Goal: Obtain resource: Obtain resource

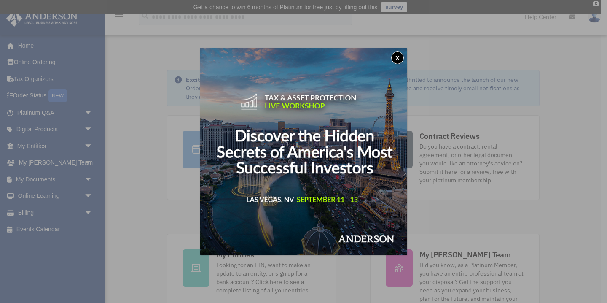
click at [88, 176] on div "x" at bounding box center [303, 151] width 607 height 303
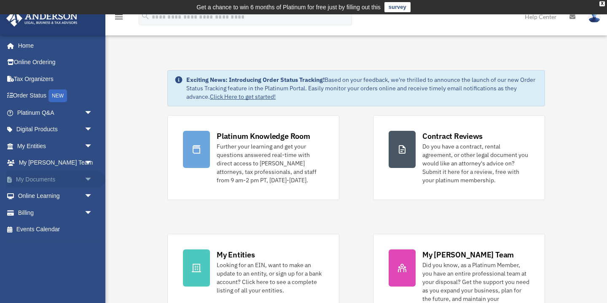
click at [87, 179] on span "arrow_drop_down" at bounding box center [92, 179] width 17 height 17
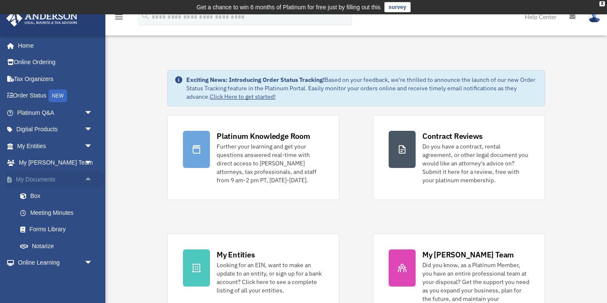
scroll to position [1, 0]
click at [62, 227] on link "Forms Library" at bounding box center [59, 228] width 94 height 17
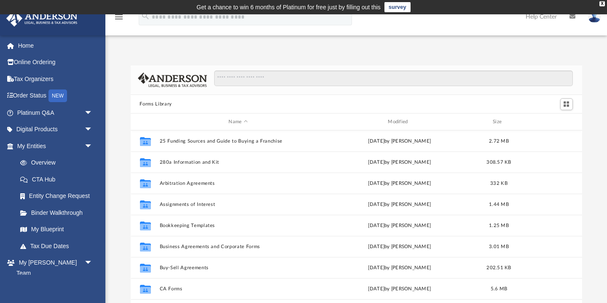
scroll to position [191, 451]
click at [224, 78] on input "Search files and folders" at bounding box center [393, 78] width 358 height 16
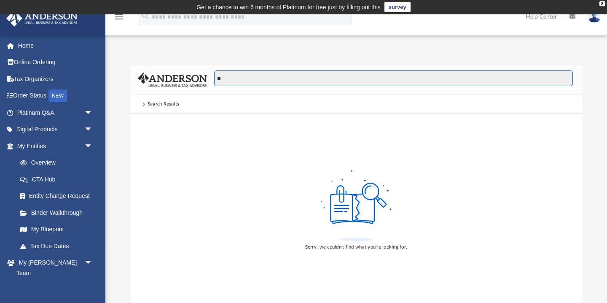
type input "*"
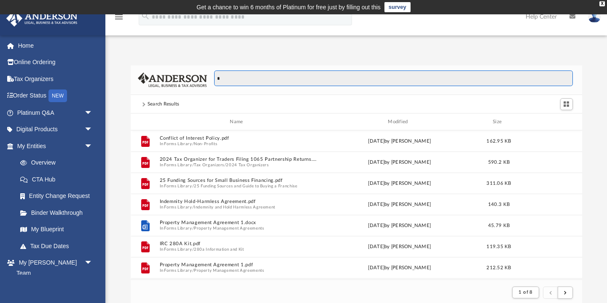
scroll to position [0, 0]
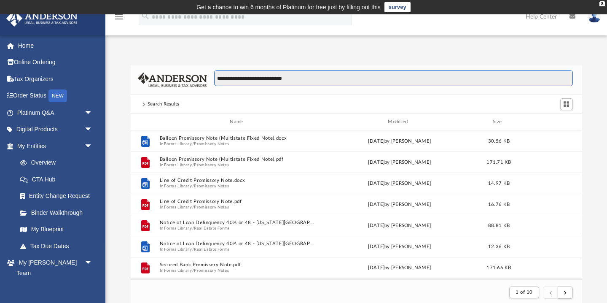
click at [282, 79] on input "**********" at bounding box center [393, 78] width 358 height 16
click at [271, 78] on input "**********" at bounding box center [393, 78] width 358 height 16
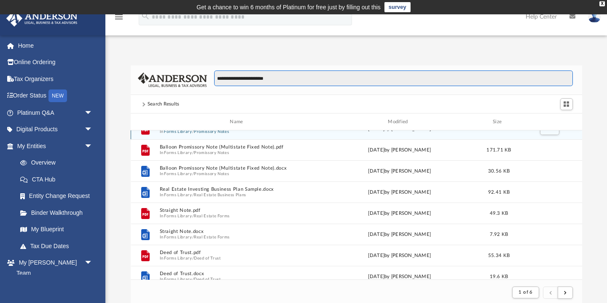
scroll to position [80, 0]
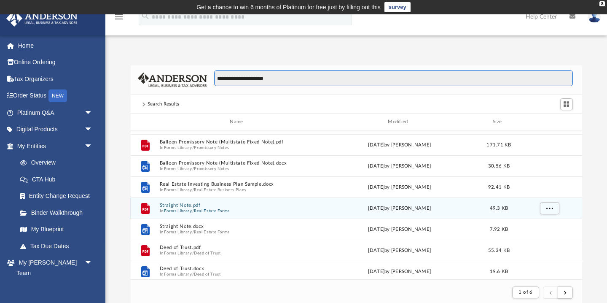
type input "**********"
click at [221, 209] on button "Real Estate Forms" at bounding box center [212, 210] width 36 height 5
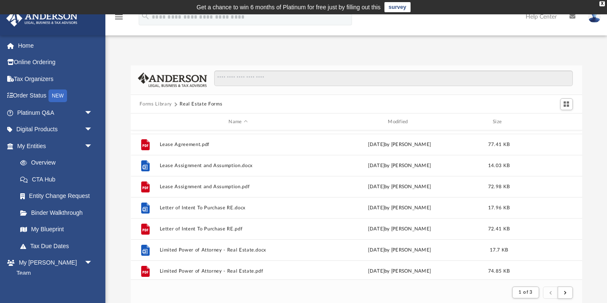
scroll to position [550, 0]
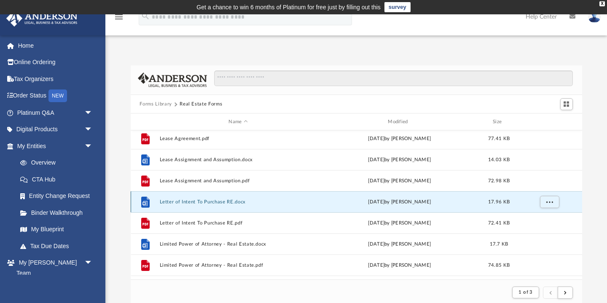
click at [208, 202] on button "Letter of Intent To Purchase RE.docx" at bounding box center [238, 201] width 158 height 5
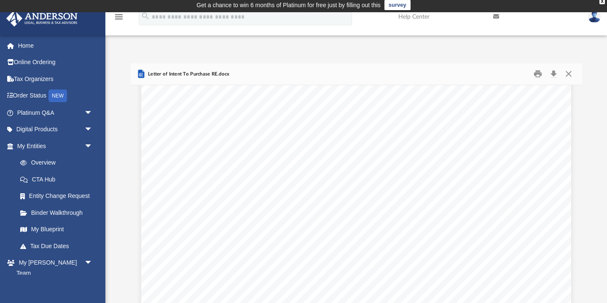
scroll to position [0, 0]
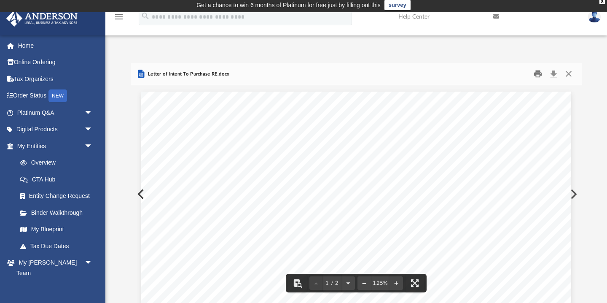
click at [539, 70] on button "Print" at bounding box center [537, 73] width 17 height 13
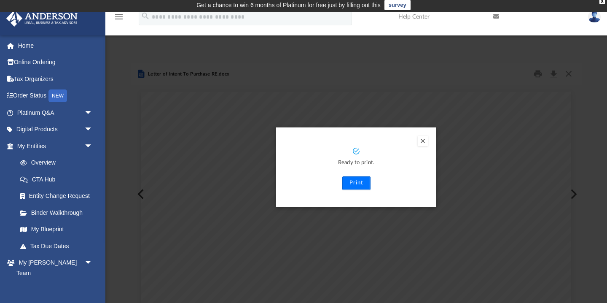
click at [357, 183] on button "Print" at bounding box center [356, 182] width 28 height 13
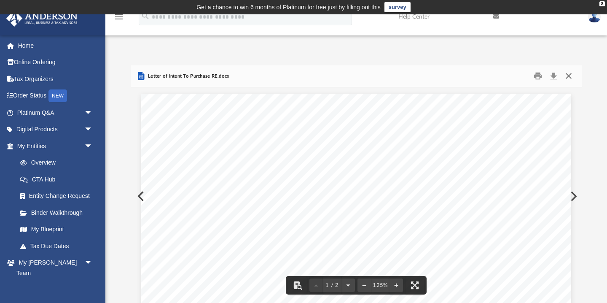
click at [567, 75] on button "Close" at bounding box center [568, 76] width 15 height 13
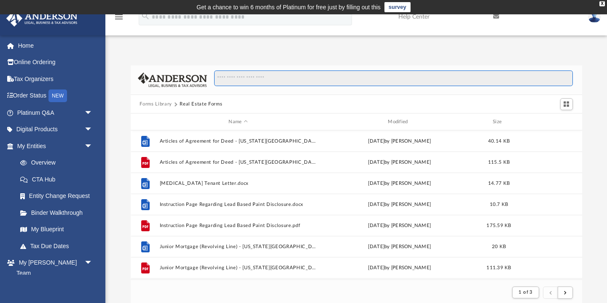
click at [252, 79] on input "Search files and folders" at bounding box center [393, 78] width 358 height 16
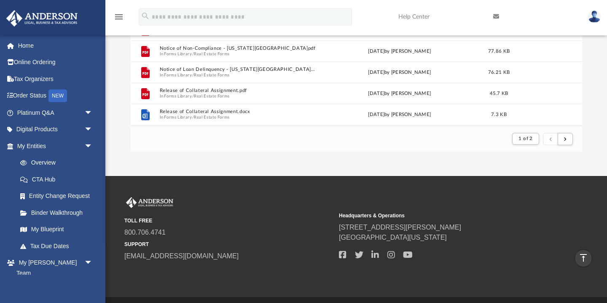
scroll to position [858, 0]
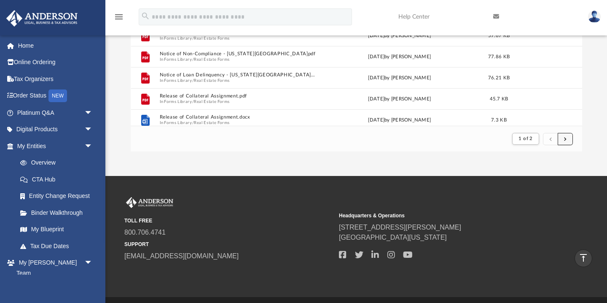
click at [564, 140] on span "submit" at bounding box center [565, 138] width 3 height 5
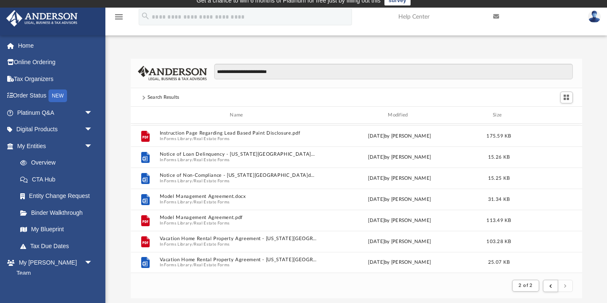
scroll to position [0, 0]
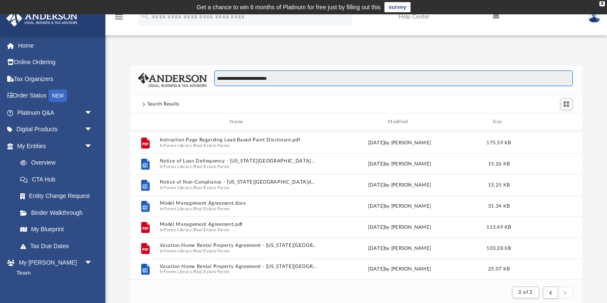
click at [282, 77] on input "**********" at bounding box center [393, 78] width 358 height 16
click at [249, 77] on input "**********" at bounding box center [393, 78] width 358 height 16
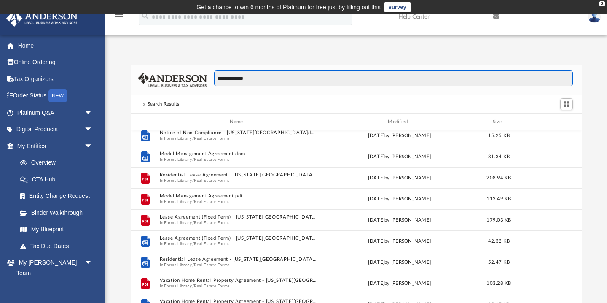
scroll to position [755, 0]
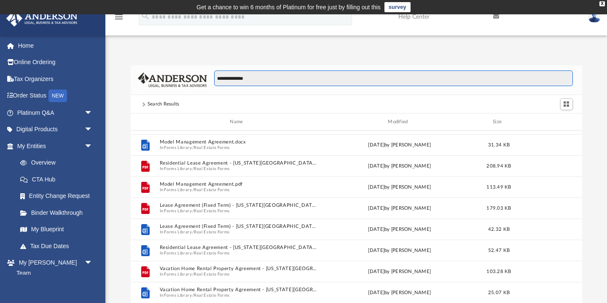
click at [254, 80] on input "**********" at bounding box center [393, 78] width 358 height 16
type input "*"
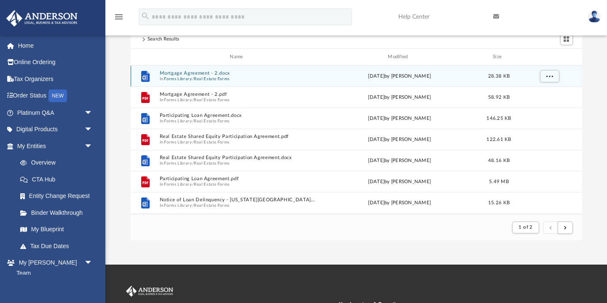
scroll to position [0, 0]
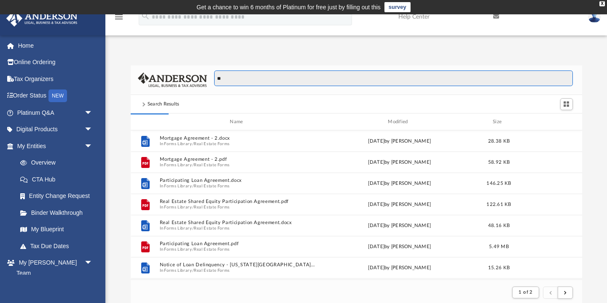
type input "*"
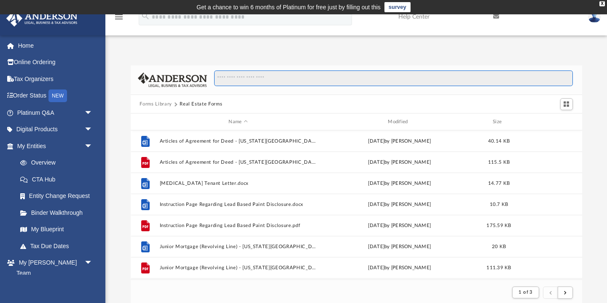
type input "*"
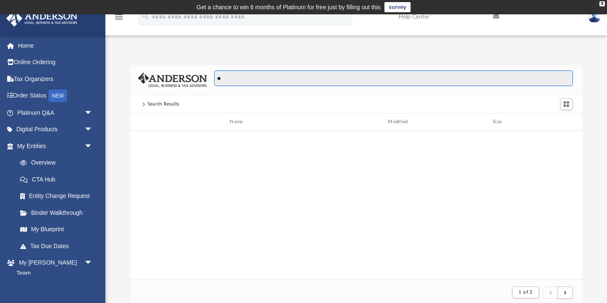
scroll to position [166, 451]
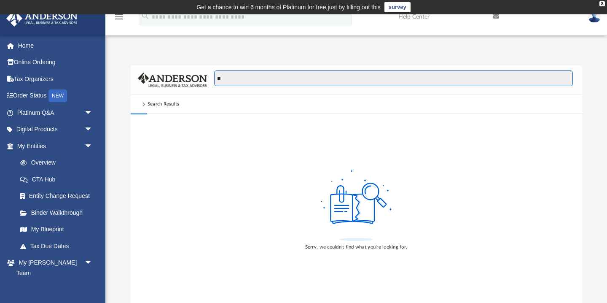
type input "*"
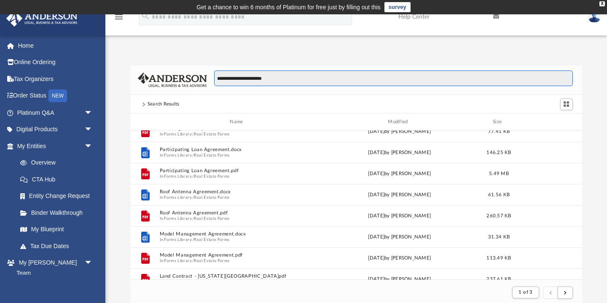
scroll to position [688, 0]
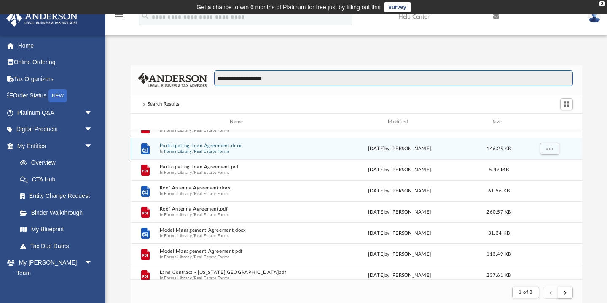
type input "**********"
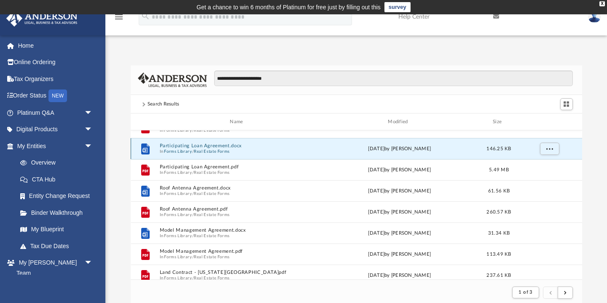
click at [224, 145] on button "Participating Loan Agreement.docx" at bounding box center [238, 145] width 158 height 5
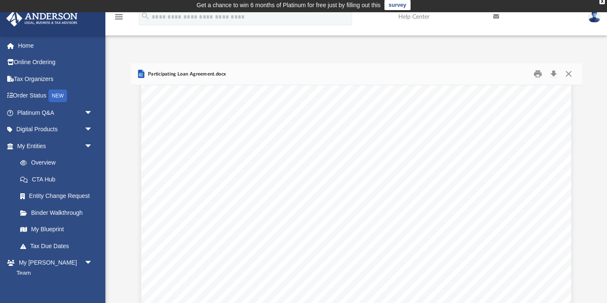
scroll to position [576, 0]
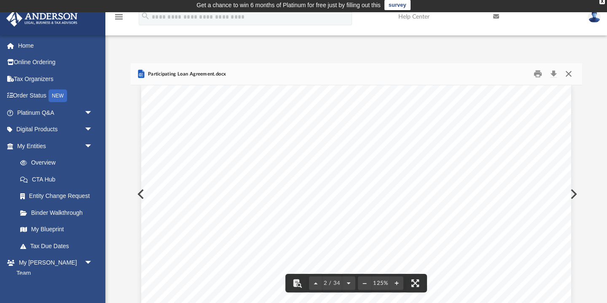
click at [571, 72] on button "Close" at bounding box center [568, 73] width 15 height 13
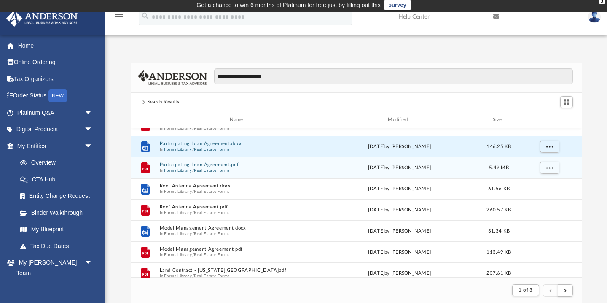
click at [272, 172] on span "In Forms Library / Real Estate Forms" at bounding box center [238, 170] width 158 height 5
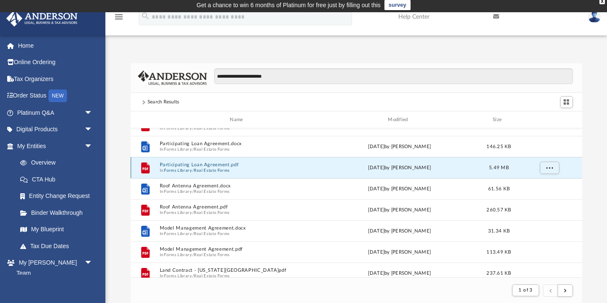
click at [266, 168] on span "In Forms Library / Real Estate Forms" at bounding box center [238, 170] width 158 height 5
click at [543, 169] on button "More options" at bounding box center [548, 167] width 19 height 13
click at [537, 182] on li "Preview" at bounding box center [541, 184] width 24 height 9
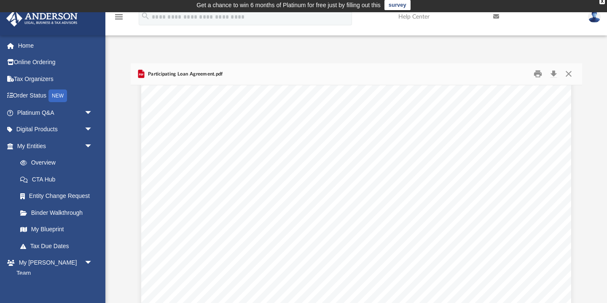
scroll to position [1987, 0]
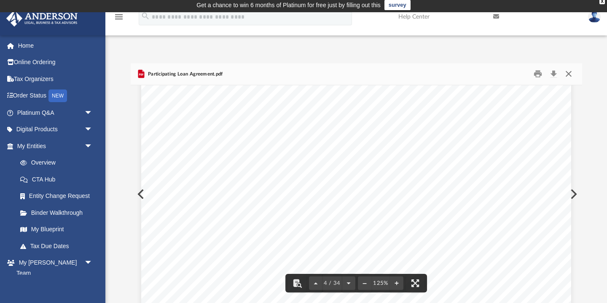
click at [565, 70] on button "Close" at bounding box center [568, 73] width 15 height 13
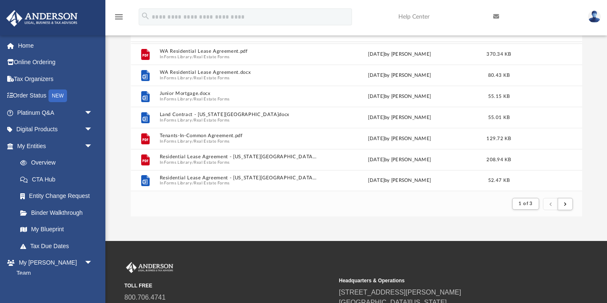
scroll to position [92, 0]
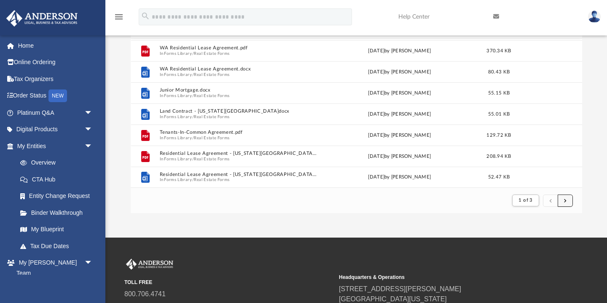
click at [564, 200] on span "submit" at bounding box center [565, 200] width 3 height 5
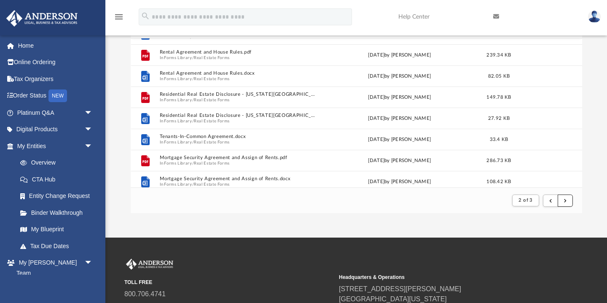
scroll to position [108, 0]
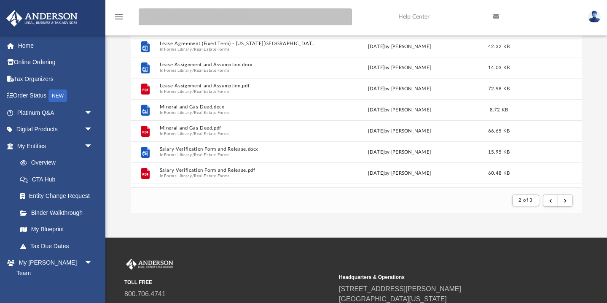
click at [314, 24] on input "search" at bounding box center [245, 16] width 213 height 17
type input "**********"
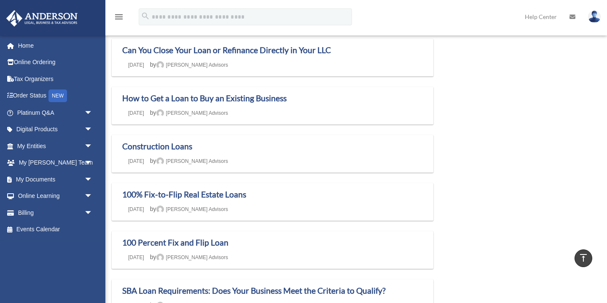
scroll to position [245, 0]
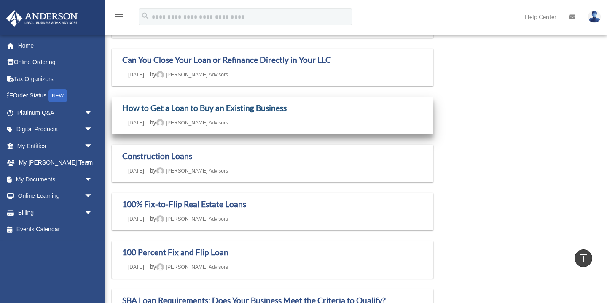
click at [206, 106] on link "How to Get a Loan to Buy an Existing Business" at bounding box center [204, 108] width 164 height 10
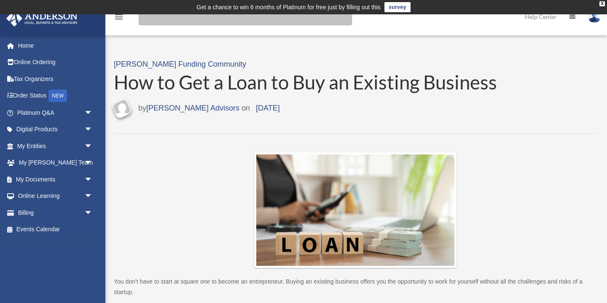
click at [161, 19] on input "search" at bounding box center [245, 16] width 213 height 17
click at [177, 17] on input "**********" at bounding box center [245, 16] width 213 height 17
type input "**********"
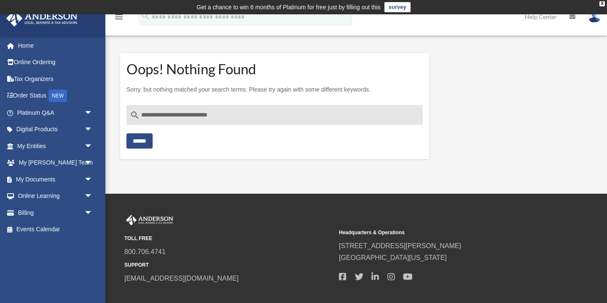
click at [173, 115] on input "**********" at bounding box center [274, 115] width 296 height 20
click at [192, 114] on input "**********" at bounding box center [274, 115] width 296 height 20
type input "**********"
click at [147, 143] on input "******" at bounding box center [139, 140] width 26 height 15
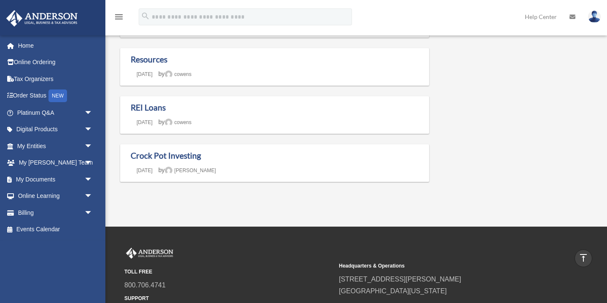
scroll to position [198, 0]
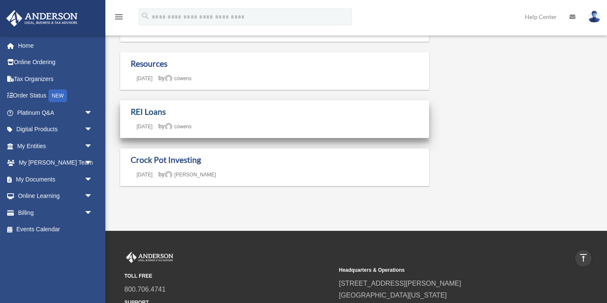
click at [142, 113] on link "REI Loans" at bounding box center [148, 112] width 35 height 10
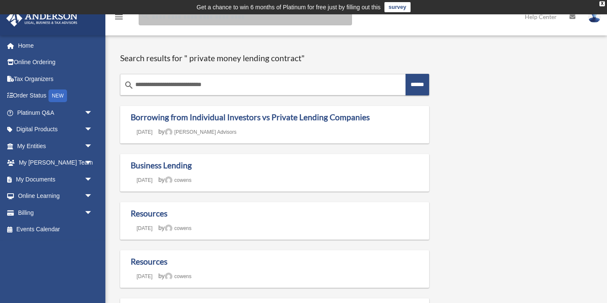
click at [174, 17] on input "Search for:" at bounding box center [245, 16] width 213 height 17
type input "*****"
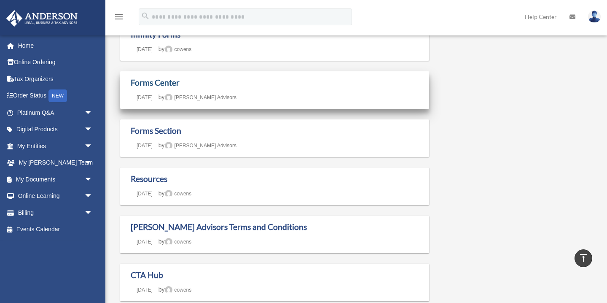
scroll to position [69, 0]
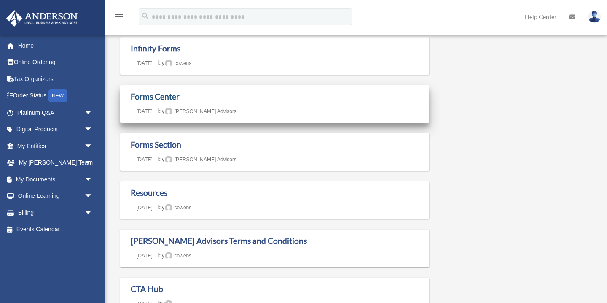
click at [155, 95] on link "Forms Center" at bounding box center [155, 96] width 49 height 10
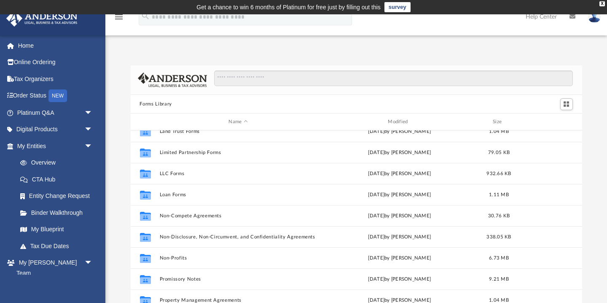
scroll to position [370, 0]
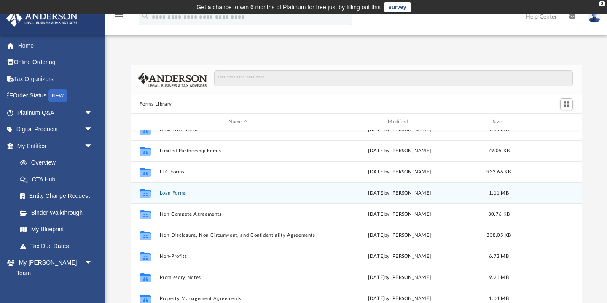
click at [176, 193] on button "Loan Forms" at bounding box center [238, 192] width 158 height 5
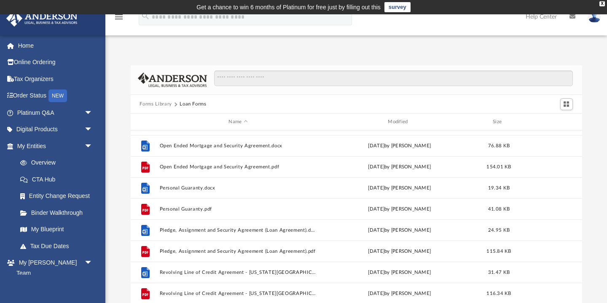
scroll to position [102, 0]
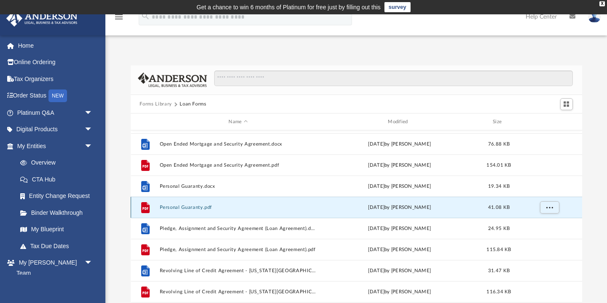
click at [185, 207] on button "Personal Guaranty.pdf" at bounding box center [238, 206] width 158 height 5
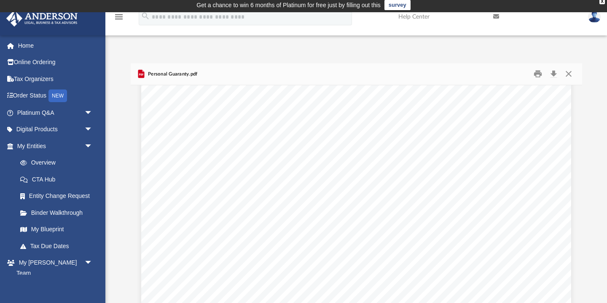
scroll to position [26, 0]
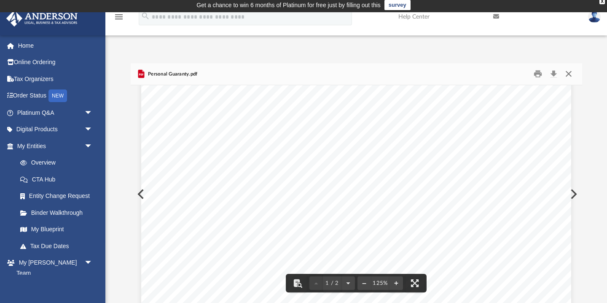
click at [566, 73] on button "Close" at bounding box center [568, 73] width 15 height 13
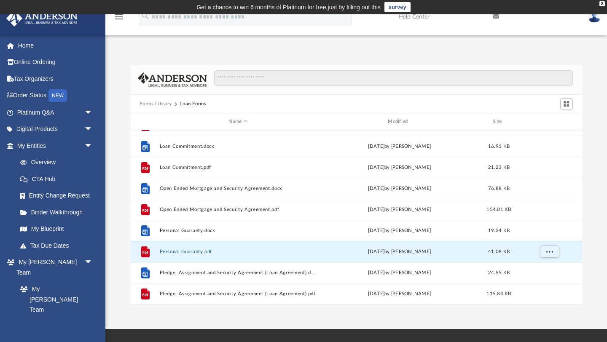
scroll to position [0, 0]
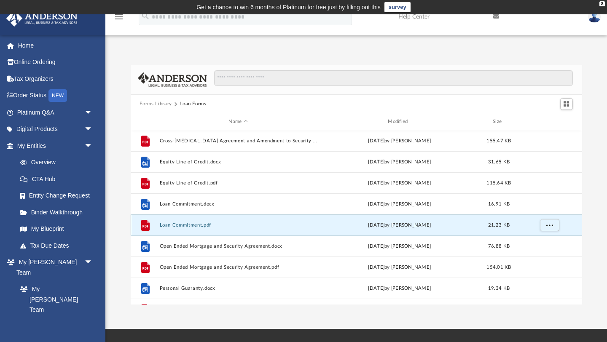
click at [200, 225] on button "Loan Commitment.pdf" at bounding box center [238, 225] width 158 height 5
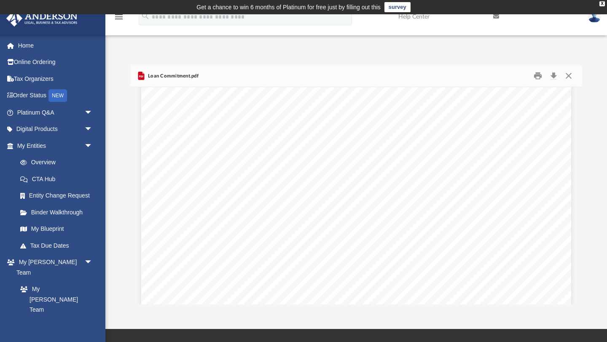
scroll to position [147, 0]
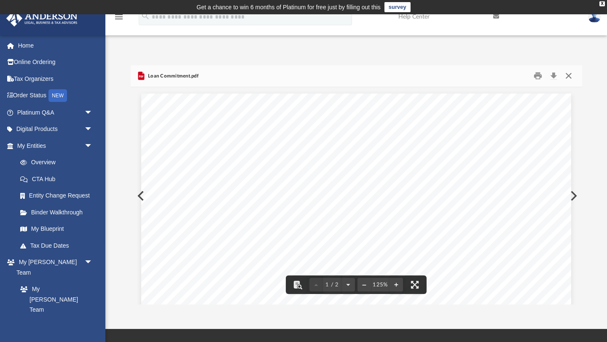
click at [568, 75] on button "Close" at bounding box center [568, 76] width 15 height 13
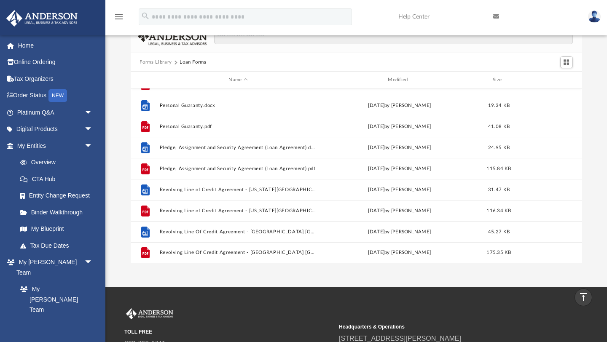
scroll to position [0, 0]
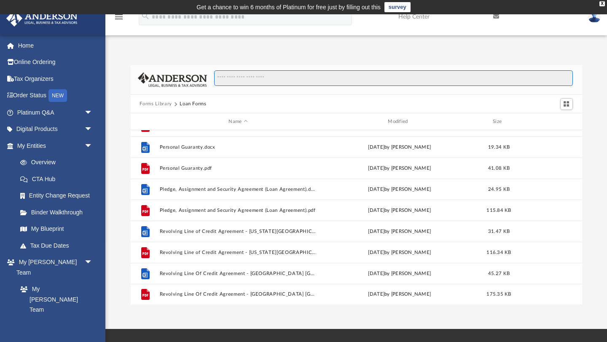
click at [223, 78] on input "Search files and folders" at bounding box center [393, 78] width 358 height 16
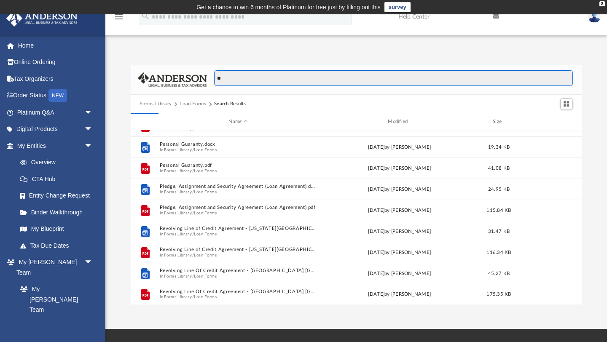
type input "*"
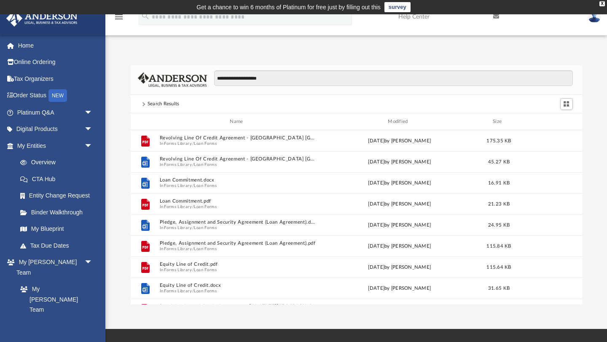
click at [146, 103] on span at bounding box center [143, 103] width 8 height 3
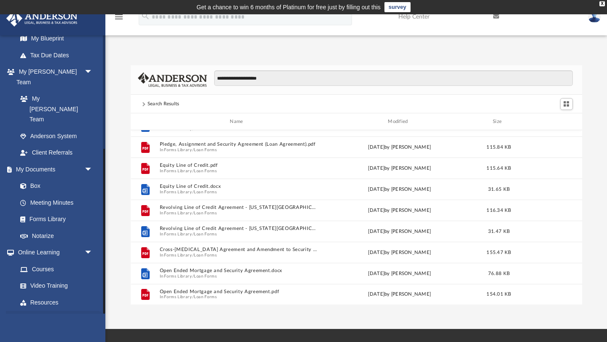
scroll to position [192, 0]
click at [64, 210] on link "Forms Library" at bounding box center [59, 218] width 94 height 17
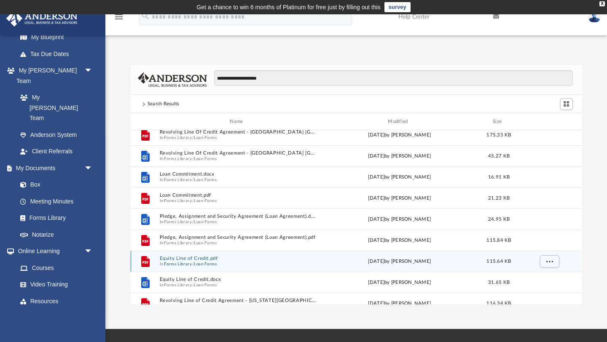
scroll to position [0, 0]
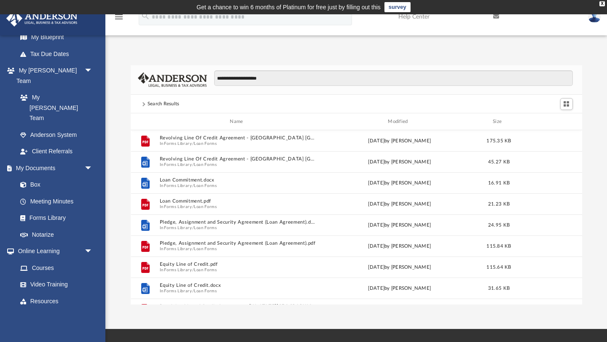
click at [160, 100] on div "Search Results" at bounding box center [163, 104] width 32 height 8
click at [145, 105] on span at bounding box center [143, 104] width 4 height 4
click at [278, 75] on input "**********" at bounding box center [393, 78] width 358 height 16
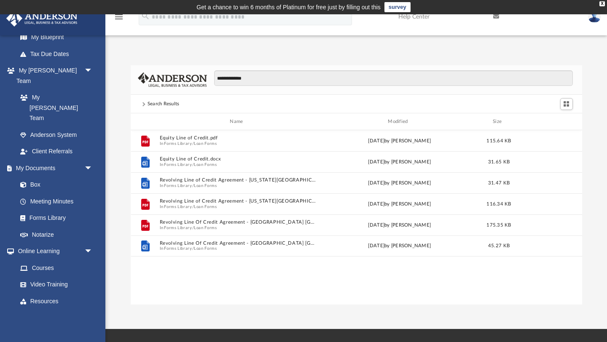
click at [169, 102] on div "Search Results" at bounding box center [163, 104] width 32 height 8
click at [561, 105] on button "Switch to Grid View" at bounding box center [566, 104] width 13 height 12
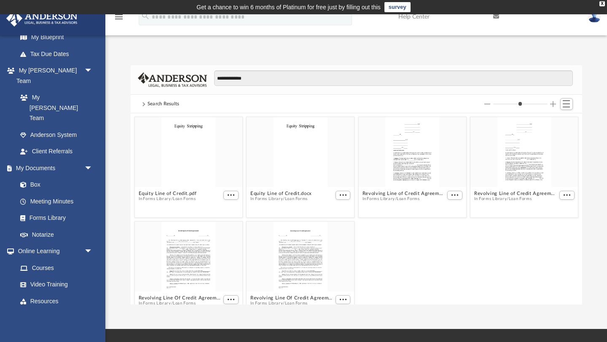
click at [150, 105] on div "Search Results" at bounding box center [163, 104] width 32 height 8
click at [142, 103] on span at bounding box center [143, 104] width 4 height 4
click at [253, 81] on input "**********" at bounding box center [393, 78] width 358 height 16
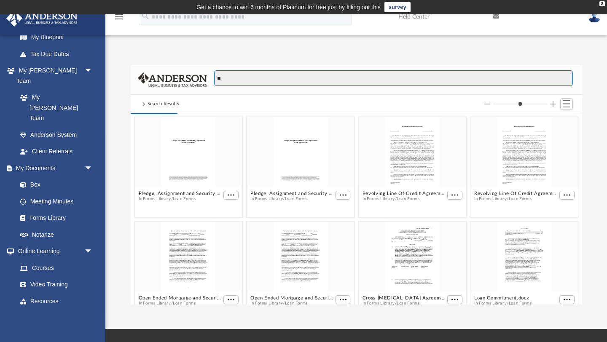
type input "*"
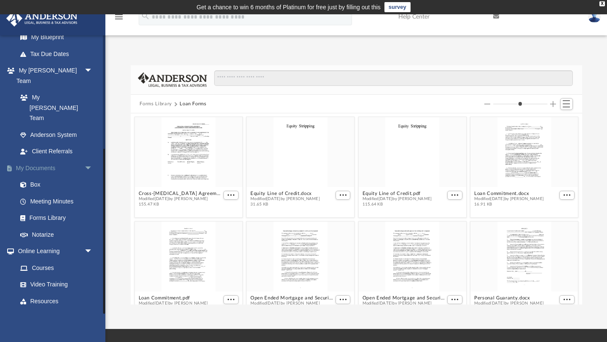
click at [52, 160] on link "My Documents arrow_drop_down" at bounding box center [55, 168] width 99 height 17
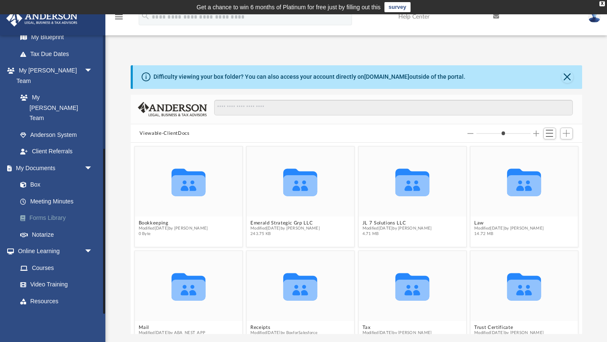
scroll to position [191, 451]
click at [60, 210] on link "Forms Library" at bounding box center [59, 218] width 94 height 17
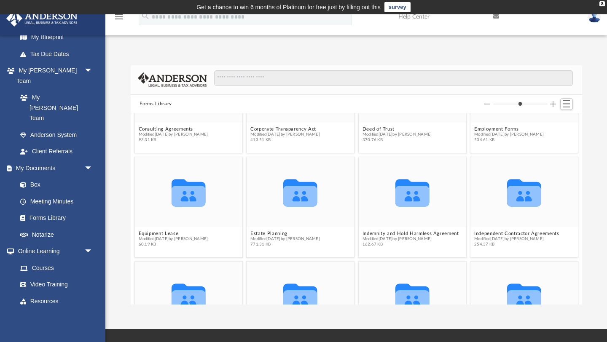
scroll to position [220, 0]
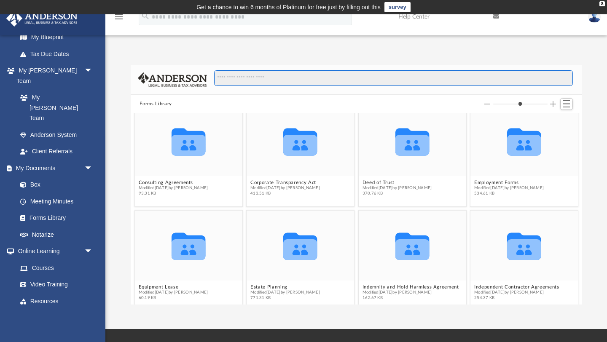
click at [239, 81] on input "Search files and folders" at bounding box center [393, 78] width 358 height 16
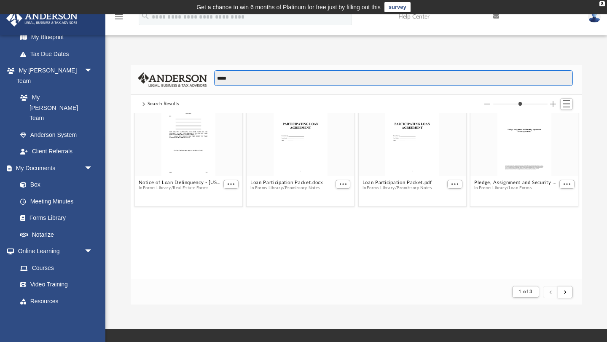
scroll to position [0, 0]
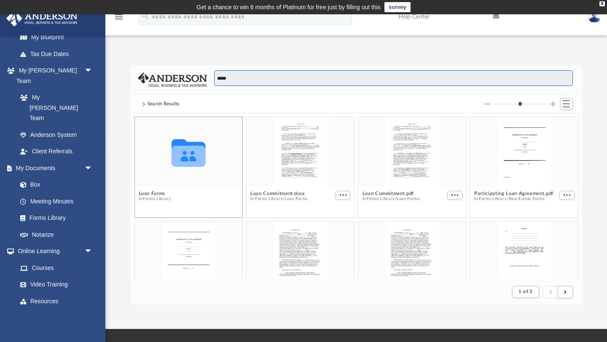
type input "****"
click at [188, 167] on icon "Collaborated Folder" at bounding box center [188, 152] width 64 height 42
click at [184, 160] on icon "grid" at bounding box center [188, 152] width 34 height 27
click at [156, 195] on button "Loan Forms" at bounding box center [154, 193] width 32 height 5
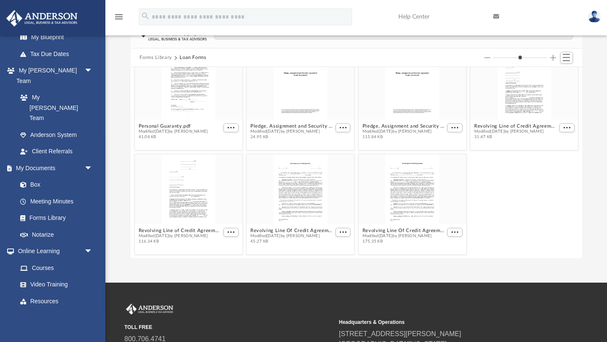
scroll to position [0, 0]
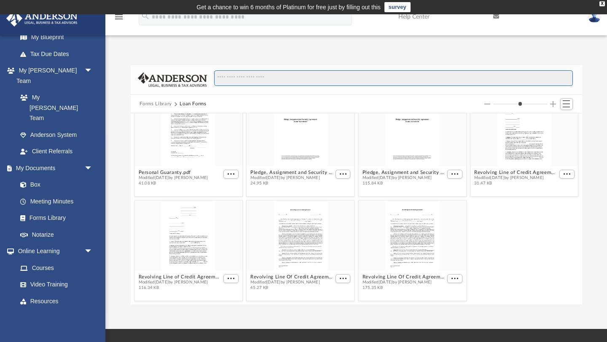
click at [230, 80] on input "Search files and folders" at bounding box center [393, 78] width 358 height 16
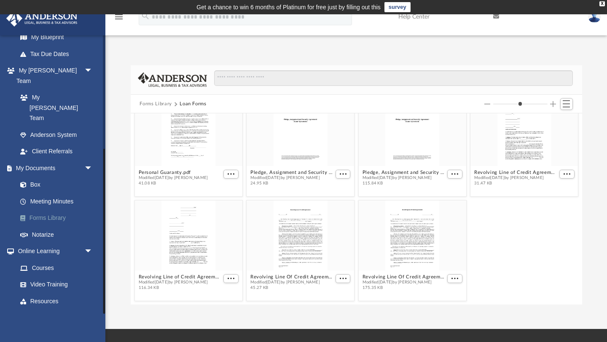
click at [58, 210] on link "Forms Library" at bounding box center [59, 218] width 94 height 17
click at [42, 210] on link "Forms Library" at bounding box center [59, 218] width 94 height 17
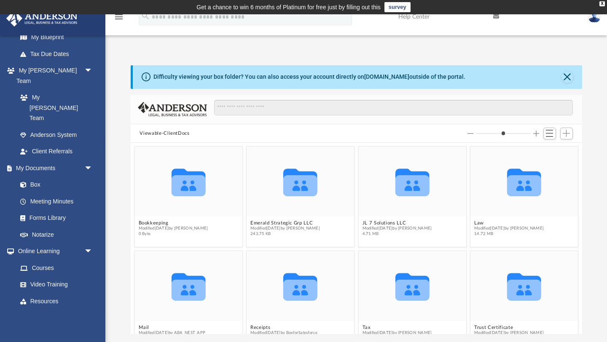
scroll to position [191, 451]
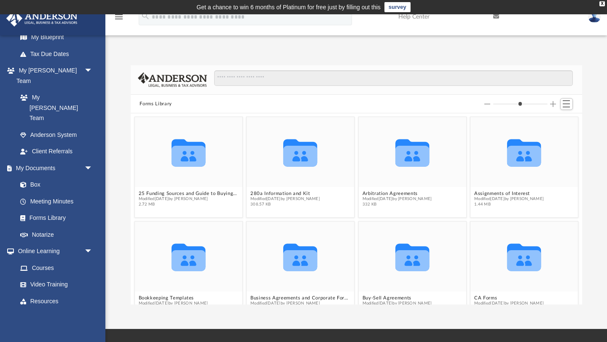
scroll to position [191, 451]
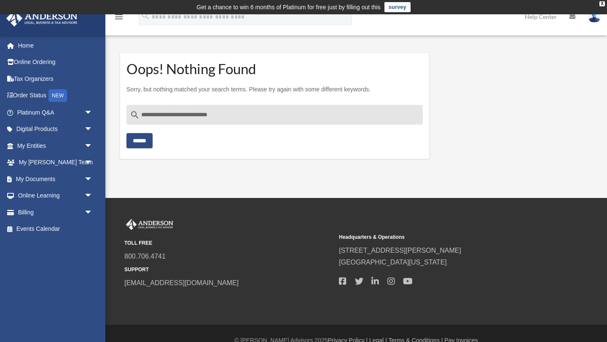
click at [147, 138] on input "******" at bounding box center [139, 140] width 26 height 15
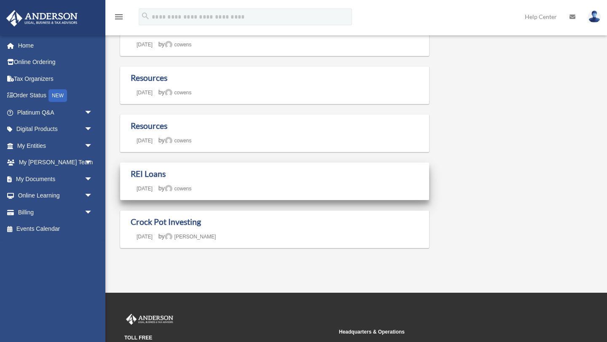
scroll to position [137, 0]
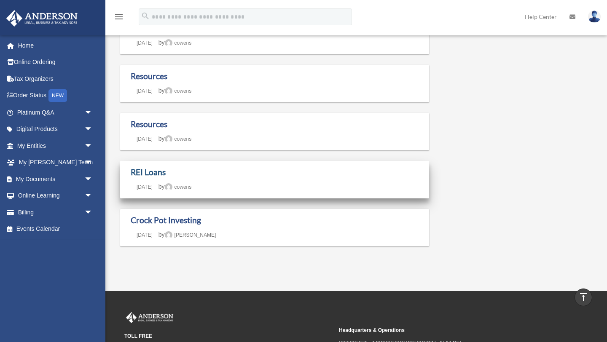
click at [153, 175] on link "REI Loans" at bounding box center [148, 172] width 35 height 10
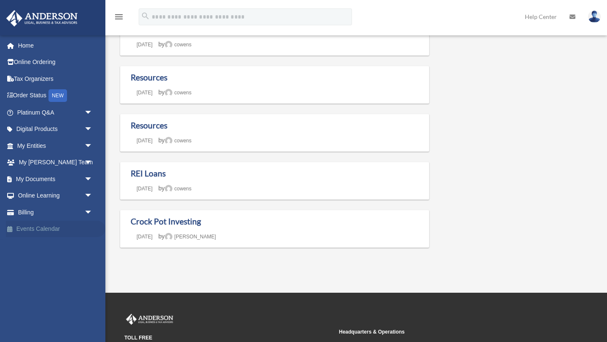
scroll to position [137, 0]
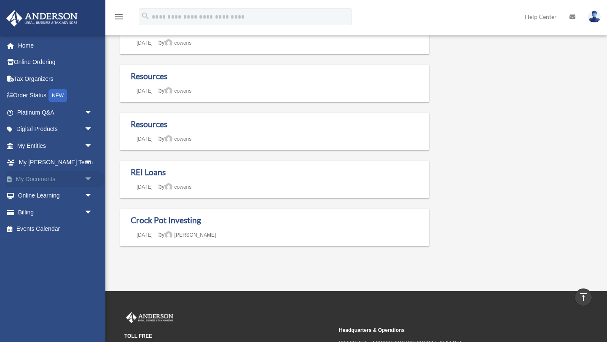
click at [88, 180] on span "arrow_drop_down" at bounding box center [92, 179] width 17 height 17
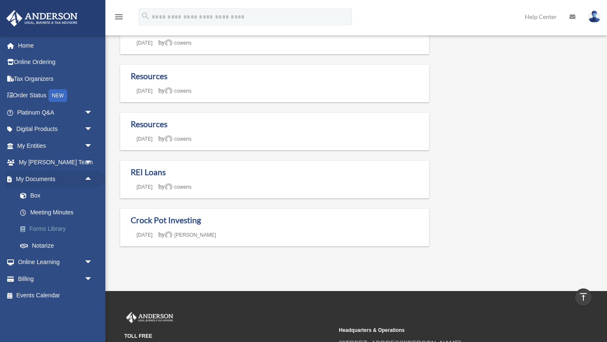
click at [49, 230] on link "Forms Library" at bounding box center [59, 229] width 94 height 17
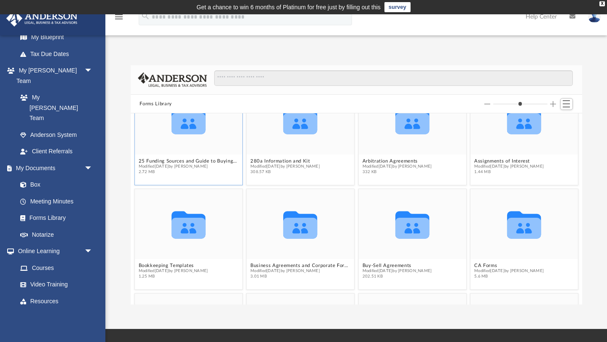
scroll to position [33, 0]
click at [184, 132] on icon "grid" at bounding box center [188, 123] width 34 height 21
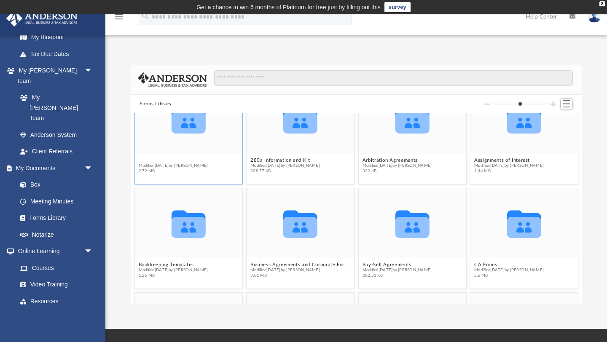
click at [192, 161] on button "25 Funding Sources and Guide to Buying a Franchise" at bounding box center [188, 160] width 100 height 5
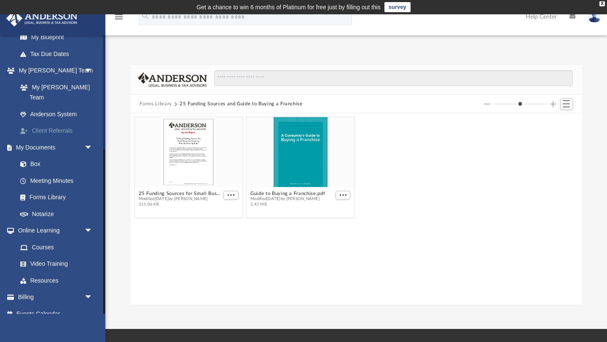
click at [58, 123] on link "Client Referrals" at bounding box center [59, 131] width 94 height 17
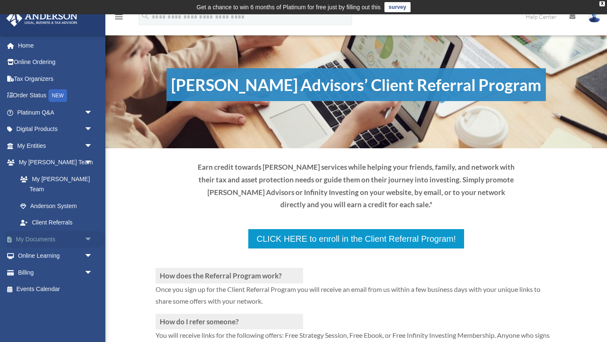
click at [88, 231] on span "arrow_drop_down" at bounding box center [92, 239] width 17 height 17
click at [49, 281] on link "Forms Library" at bounding box center [59, 289] width 94 height 17
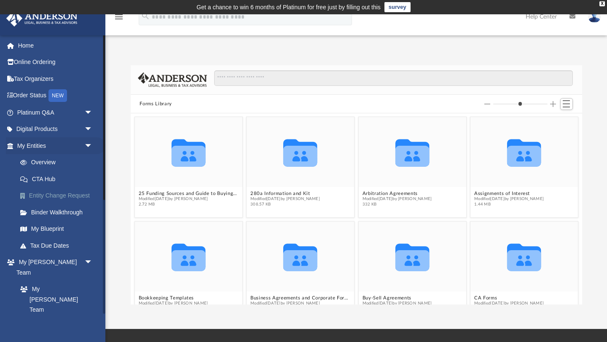
scroll to position [0, 0]
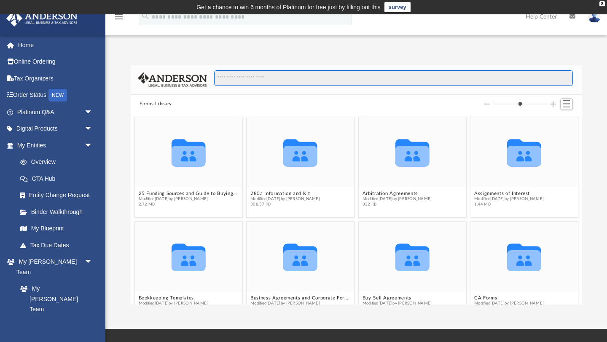
click at [221, 81] on input "Search files and folders" at bounding box center [393, 78] width 358 height 16
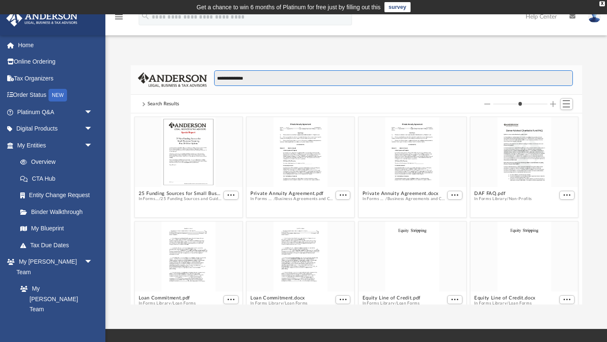
click at [232, 78] on input "**********" at bounding box center [393, 78] width 358 height 16
click at [270, 79] on input "**********" at bounding box center [393, 78] width 358 height 16
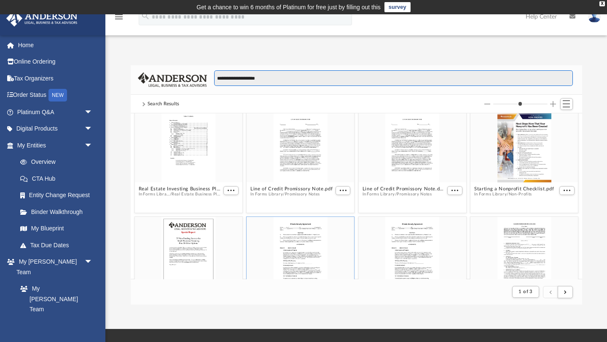
scroll to position [0, 0]
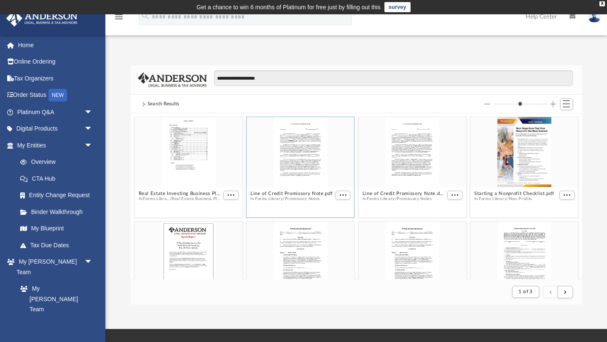
click at [290, 162] on div "grid" at bounding box center [300, 153] width 107 height 70
click at [341, 193] on span "More options" at bounding box center [342, 195] width 7 height 4
click at [330, 211] on li "Preview" at bounding box center [333, 210] width 24 height 9
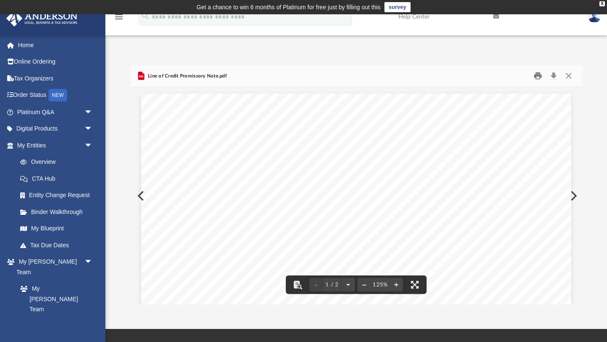
click at [542, 74] on button "Print" at bounding box center [537, 76] width 17 height 13
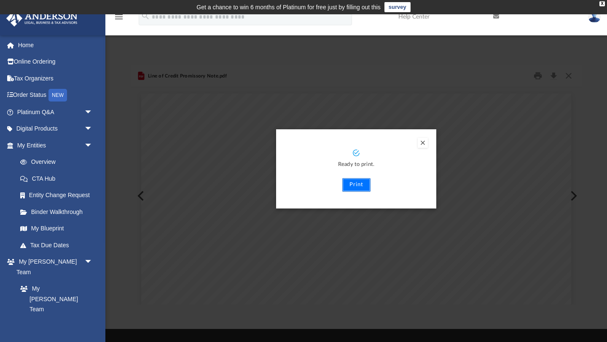
click at [359, 184] on button "Print" at bounding box center [356, 184] width 28 height 13
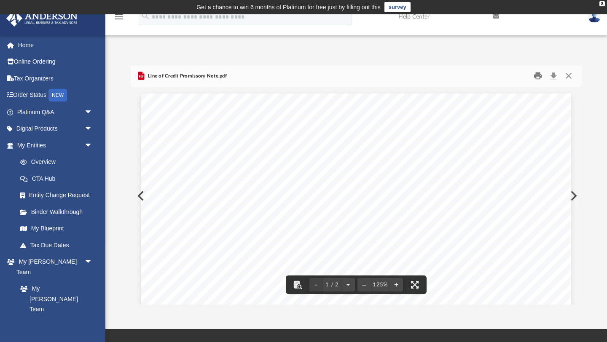
click at [538, 75] on button "Print" at bounding box center [537, 76] width 17 height 13
click at [572, 74] on button "Close" at bounding box center [568, 76] width 15 height 13
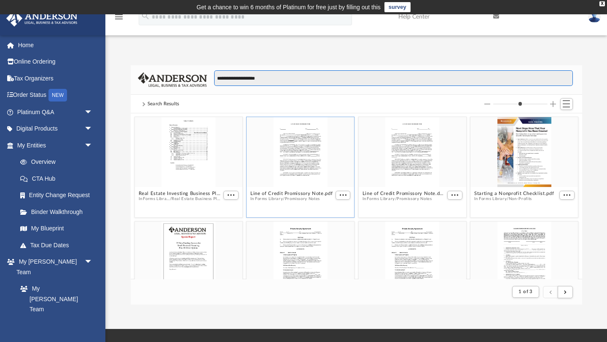
click at [271, 77] on input "**********" at bounding box center [393, 78] width 358 height 16
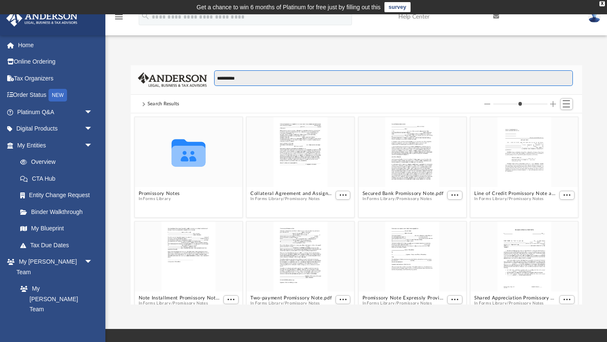
scroll to position [191, 451]
type input "**********"
click at [185, 169] on icon "Collaborated Folder" at bounding box center [188, 152] width 64 height 42
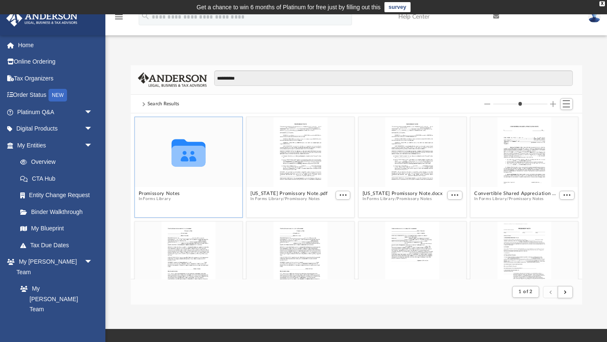
scroll to position [0, 0]
click at [185, 158] on icon "grid" at bounding box center [188, 152] width 34 height 27
click at [156, 194] on button "Promissory Notes" at bounding box center [158, 193] width 41 height 5
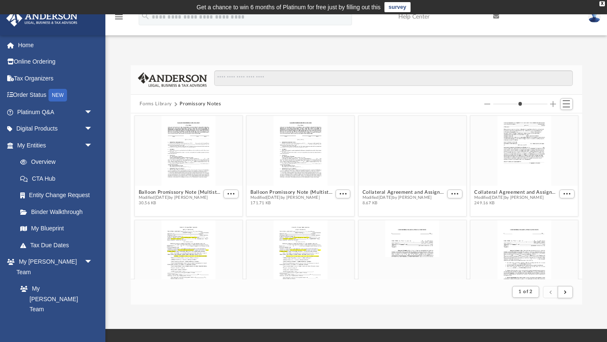
scroll to position [99, 0]
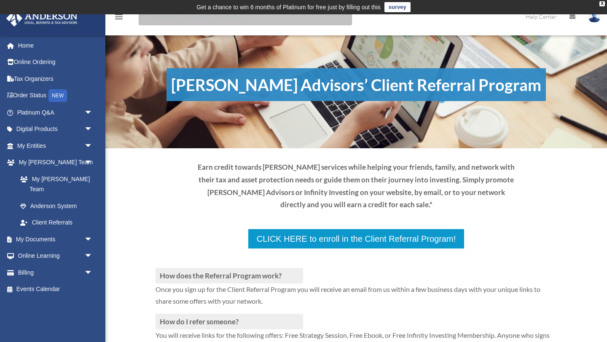
click at [175, 20] on input "search" at bounding box center [245, 16] width 213 height 17
type input "**********"
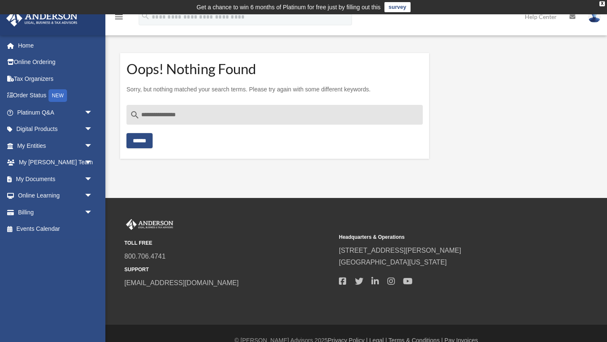
click at [147, 142] on input "******" at bounding box center [139, 140] width 26 height 15
click at [90, 177] on span "arrow_drop_down" at bounding box center [92, 179] width 17 height 17
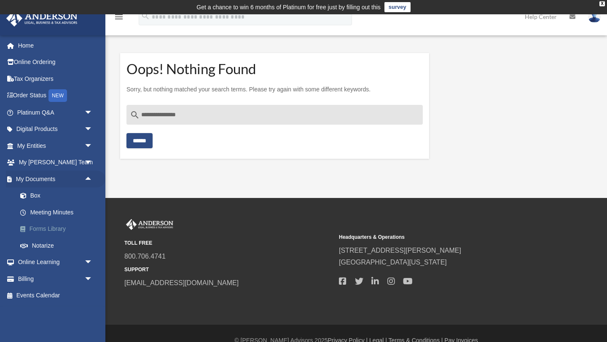
click at [47, 230] on link "Forms Library" at bounding box center [59, 229] width 94 height 17
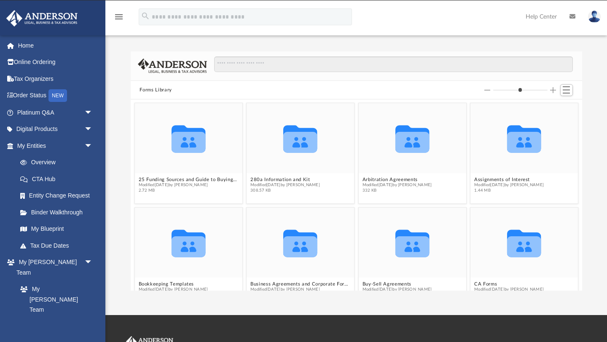
scroll to position [191, 451]
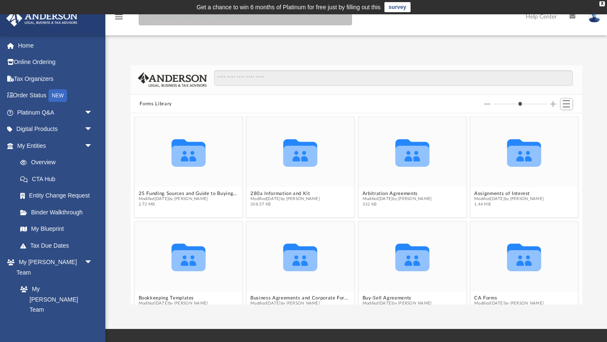
click at [215, 20] on input "search" at bounding box center [245, 16] width 213 height 17
type input "**********"
